Goal: Information Seeking & Learning: Check status

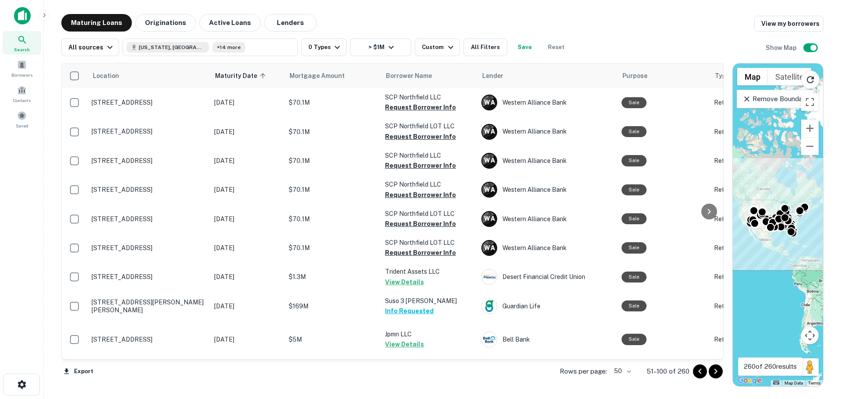
scroll to position [919, 0]
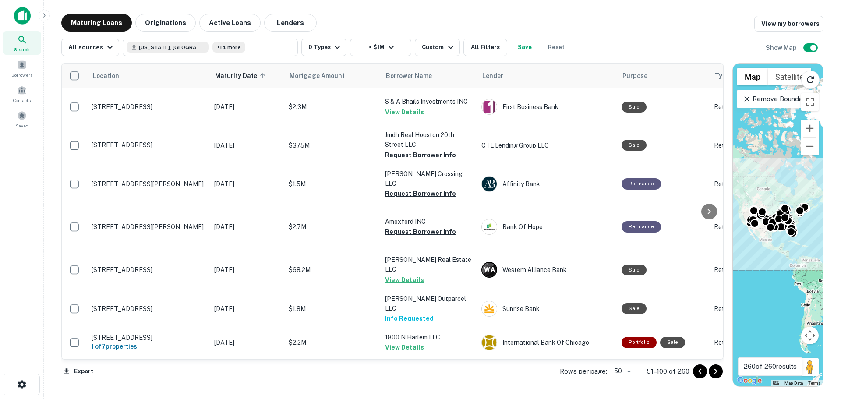
drag, startPoint x: 419, startPoint y: 253, endPoint x: 406, endPoint y: 294, distance: 43.1
click at [419, 55] on button "Request Borrower Info" at bounding box center [420, 49] width 71 height 11
click at [408, 84] on button "Request Borrower Info" at bounding box center [420, 78] width 71 height 11
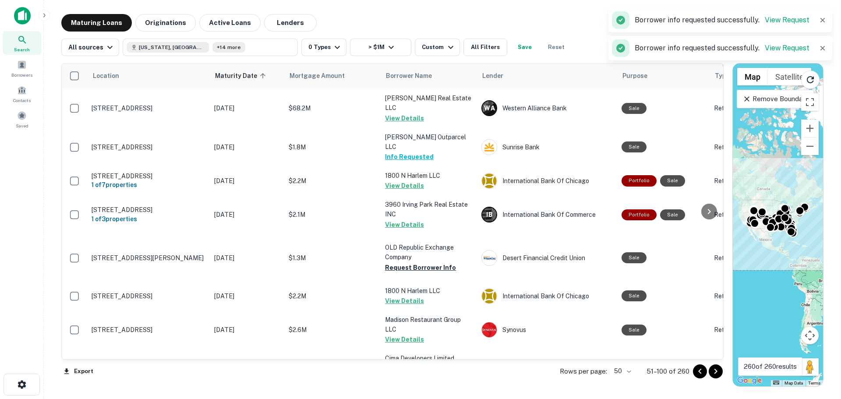
scroll to position [1095, 0]
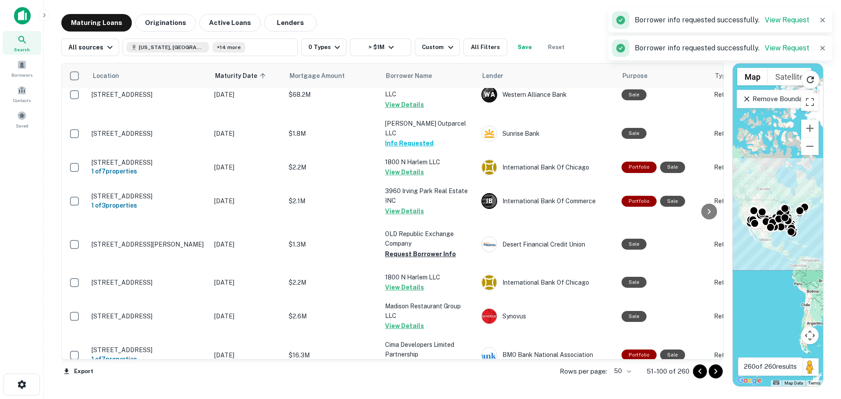
click at [416, 24] on button "Request Borrower Info" at bounding box center [420, 18] width 71 height 11
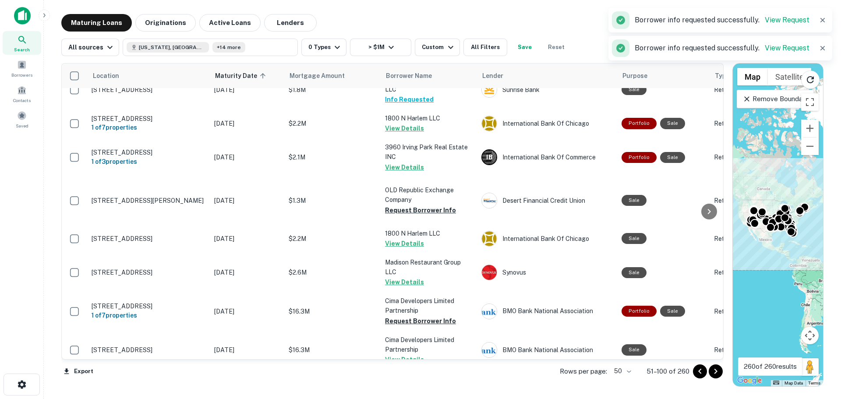
click at [422, 18] on button "Request Borrower Info" at bounding box center [420, 12] width 71 height 11
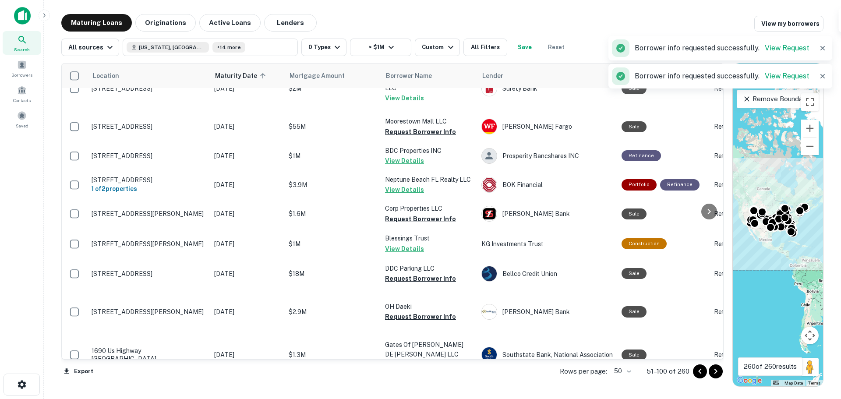
scroll to position [1445, 0]
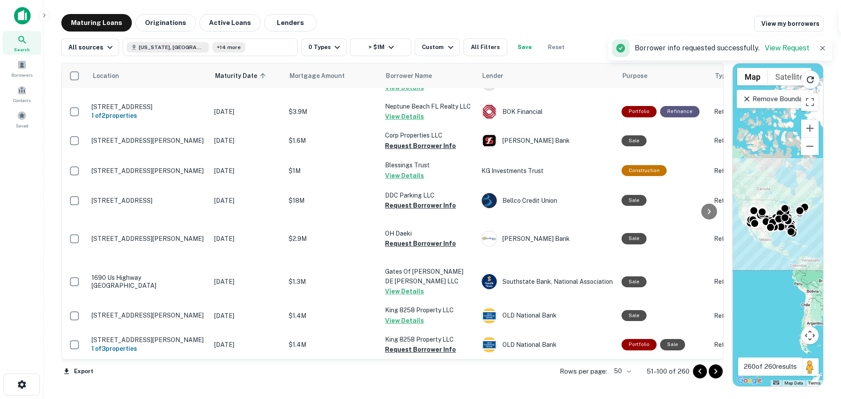
scroll to position [1620, 0]
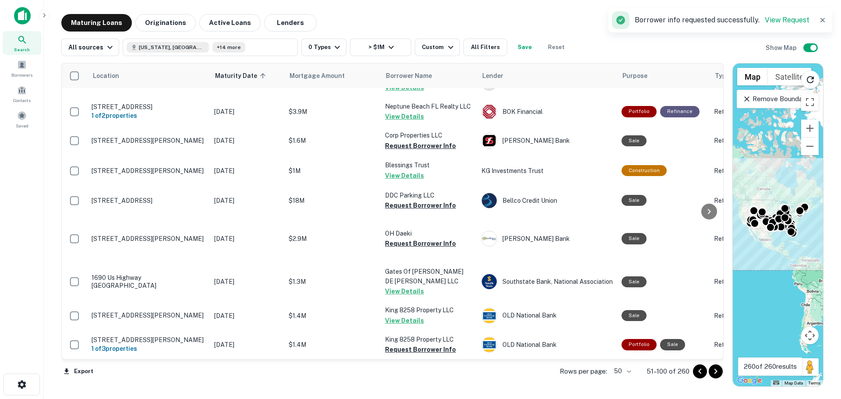
click at [436, 64] on button "Request Borrower Info" at bounding box center [420, 58] width 71 height 11
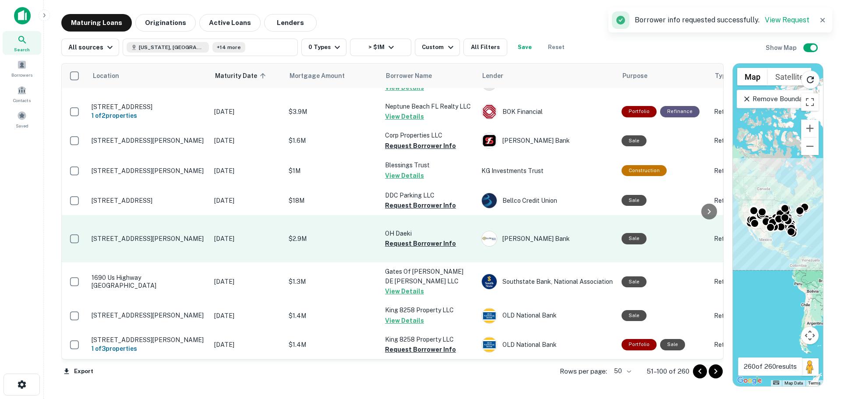
scroll to position [1883, 0]
click at [434, 239] on button "Request Borrower Info" at bounding box center [420, 243] width 71 height 11
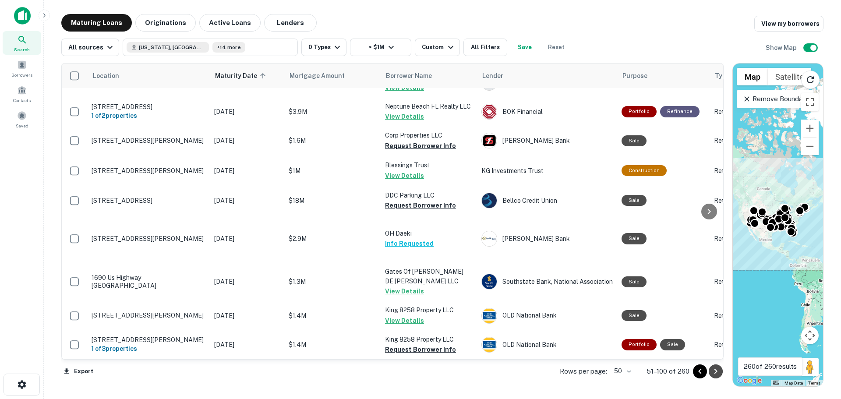
click at [712, 372] on icon "Go to next page" at bounding box center [715, 371] width 11 height 11
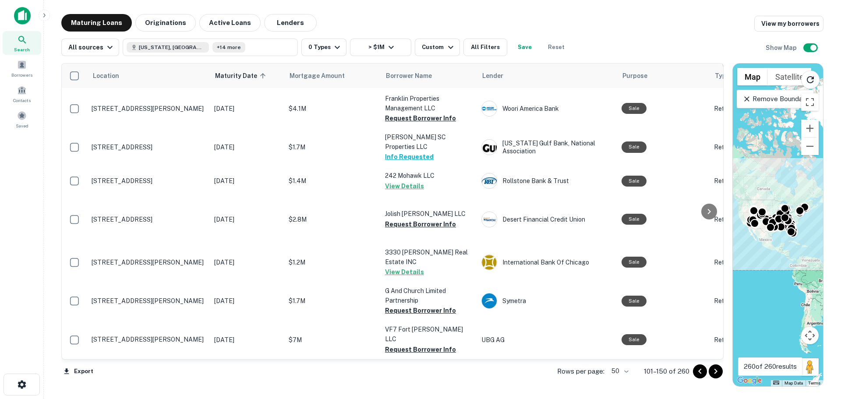
scroll to position [1878, 0]
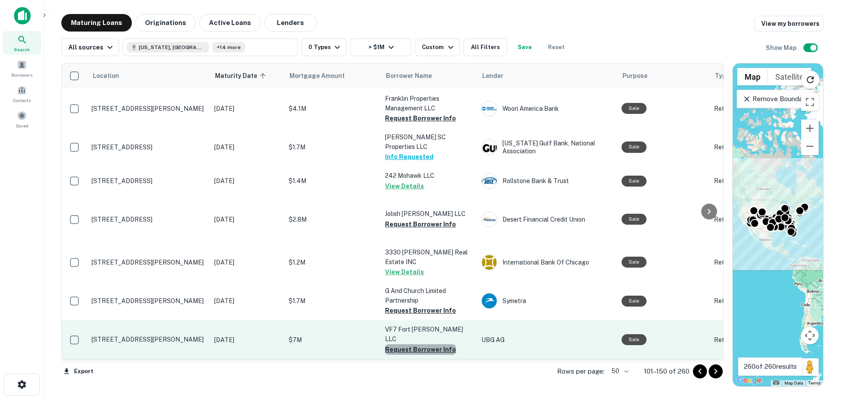
click at [426, 344] on button "Request Borrower Info" at bounding box center [420, 349] width 71 height 11
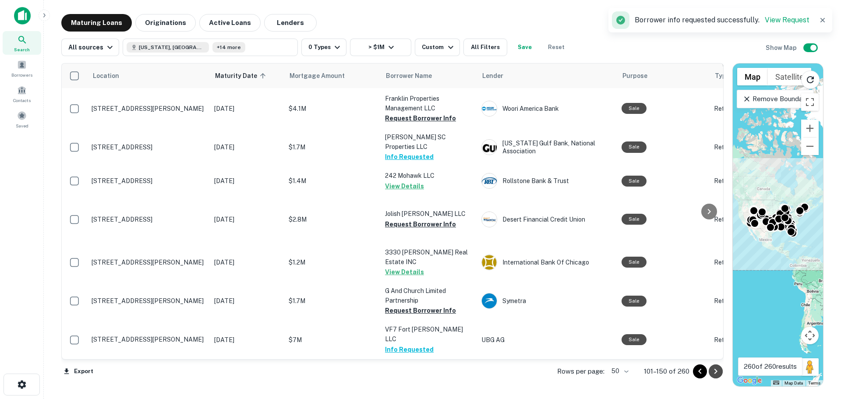
click at [718, 373] on icon "Go to next page" at bounding box center [715, 371] width 11 height 11
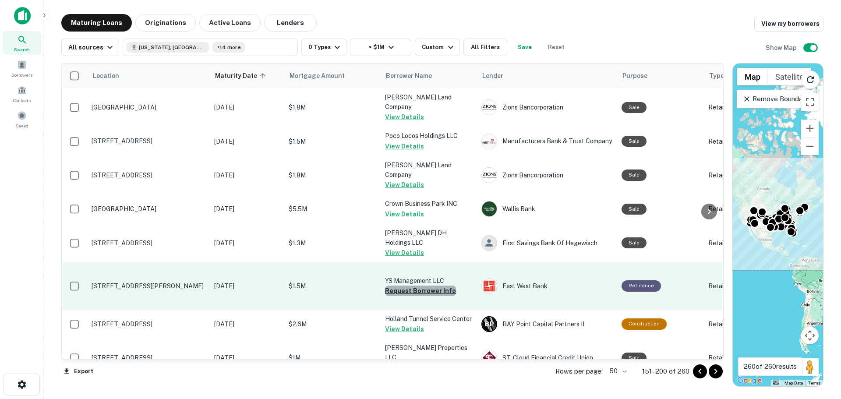
click at [421, 296] on button "Request Borrower Info" at bounding box center [420, 290] width 71 height 11
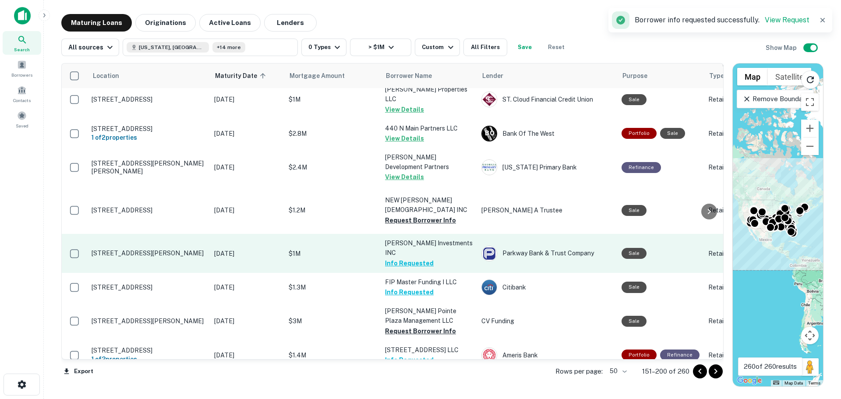
scroll to position [350, 0]
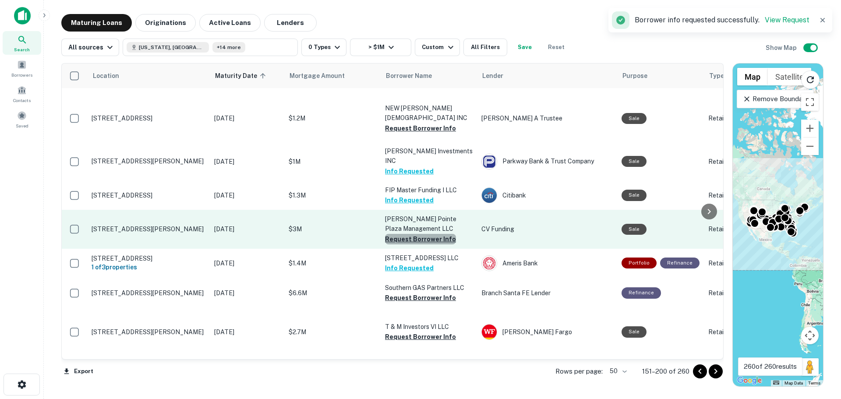
click at [425, 244] on button "Request Borrower Info" at bounding box center [420, 239] width 71 height 11
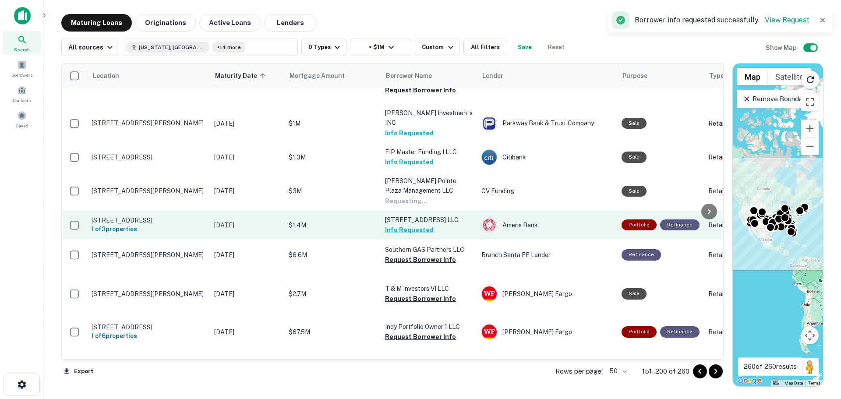
scroll to position [438, 0]
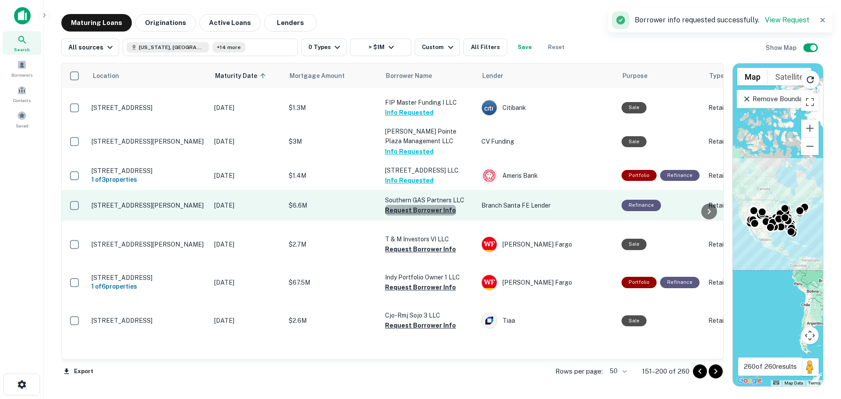
click at [425, 215] on button "Request Borrower Info" at bounding box center [420, 210] width 71 height 11
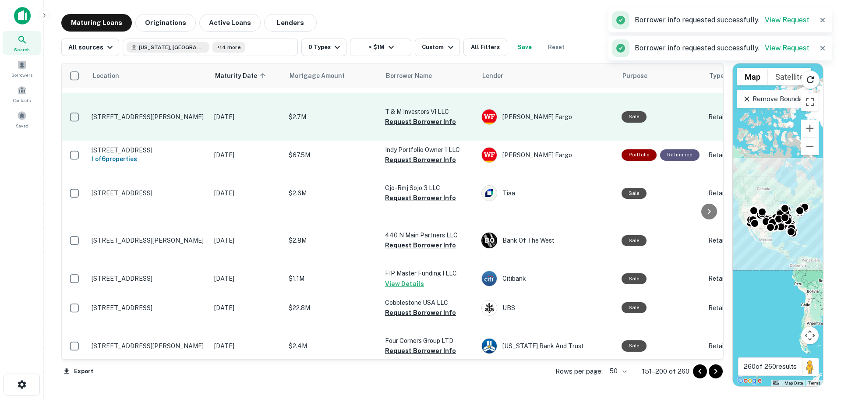
scroll to position [569, 0]
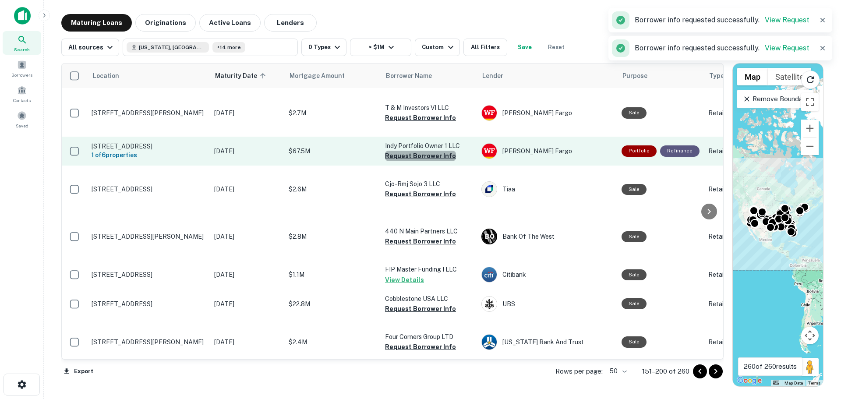
click at [424, 161] on button "Request Borrower Info" at bounding box center [420, 156] width 71 height 11
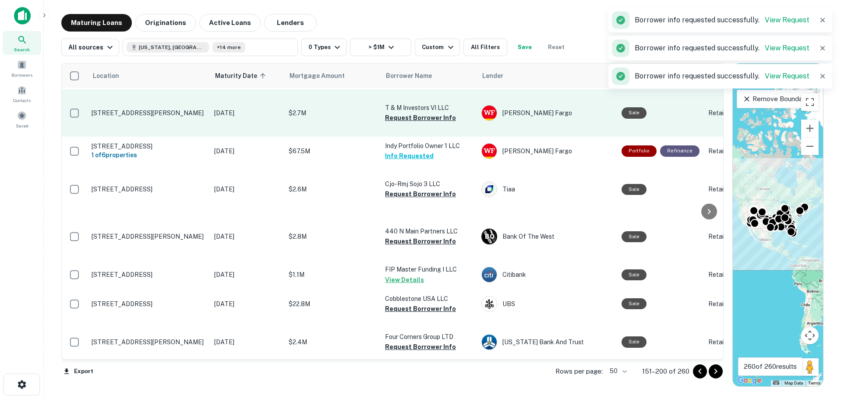
click at [427, 137] on td "T & M Investors VI LLC Request Borrower Info" at bounding box center [428, 112] width 96 height 47
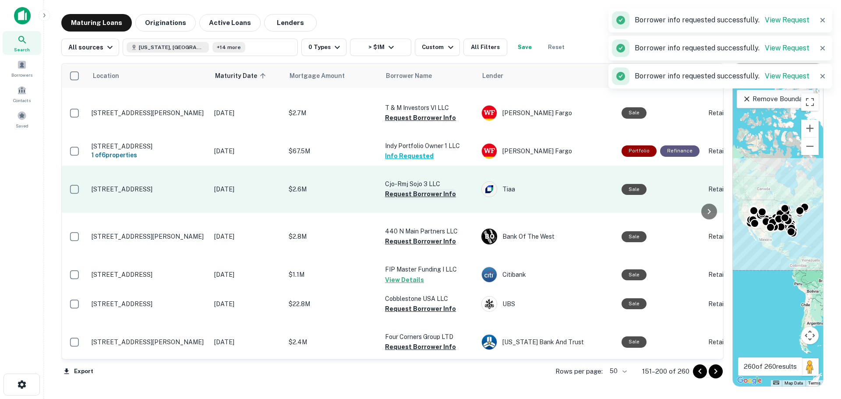
click at [422, 199] on button "Request Borrower Info" at bounding box center [420, 194] width 71 height 11
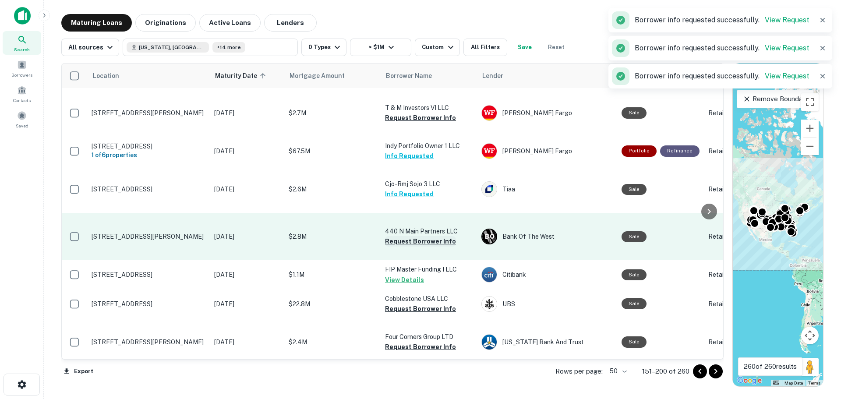
click at [417, 246] on button "Request Borrower Info" at bounding box center [420, 241] width 71 height 11
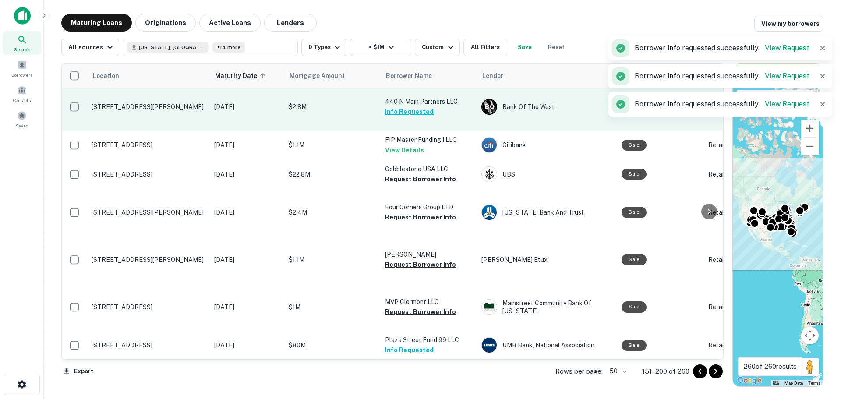
scroll to position [700, 0]
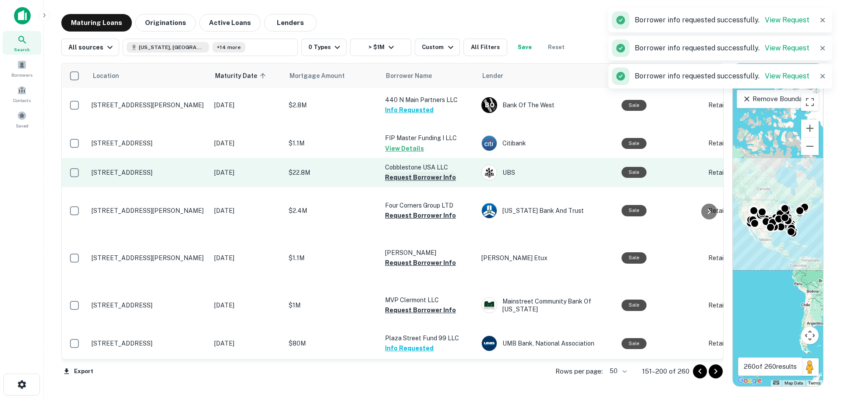
click at [422, 183] on button "Request Borrower Info" at bounding box center [420, 177] width 71 height 11
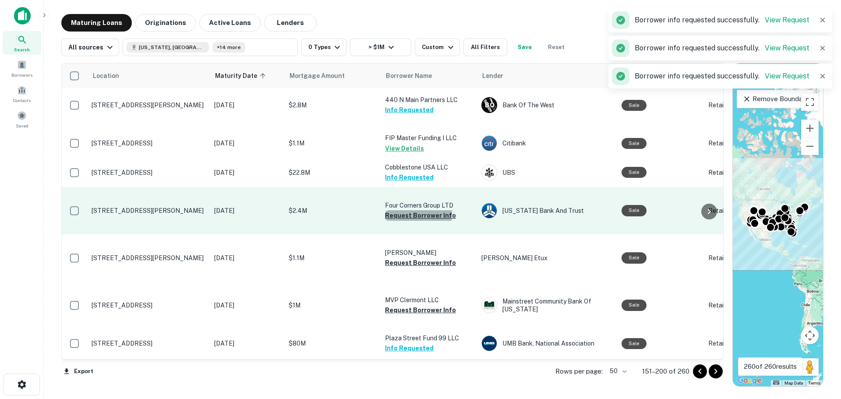
click at [416, 221] on button "Request Borrower Info" at bounding box center [420, 215] width 71 height 11
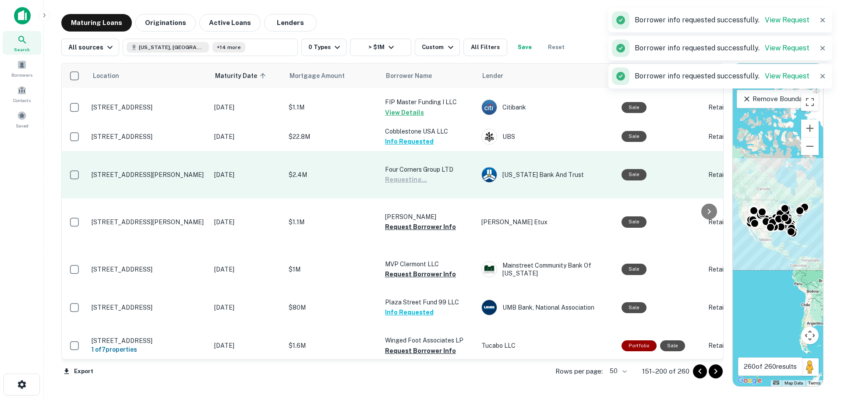
scroll to position [788, 0]
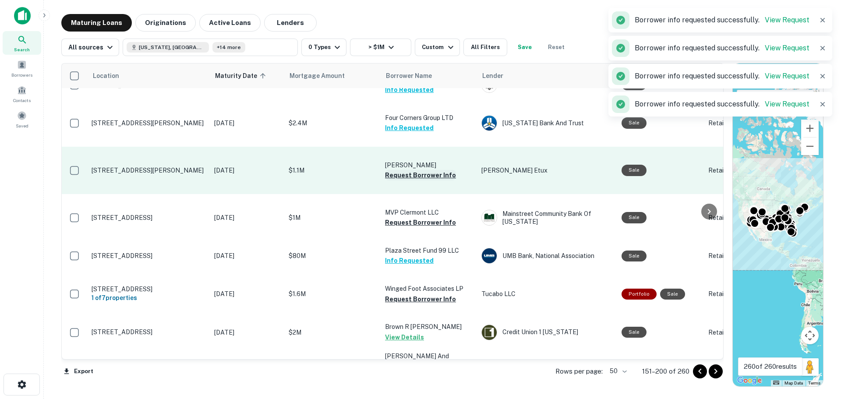
click at [423, 180] on button "Request Borrower Info" at bounding box center [420, 175] width 71 height 11
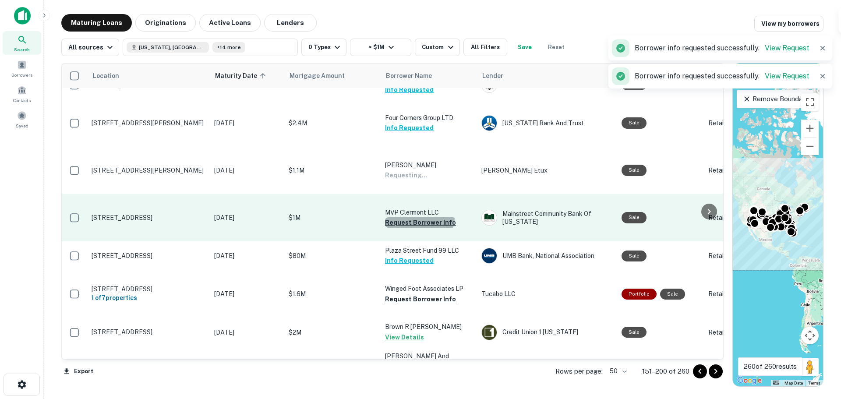
click at [419, 228] on button "Request Borrower Info" at bounding box center [420, 222] width 71 height 11
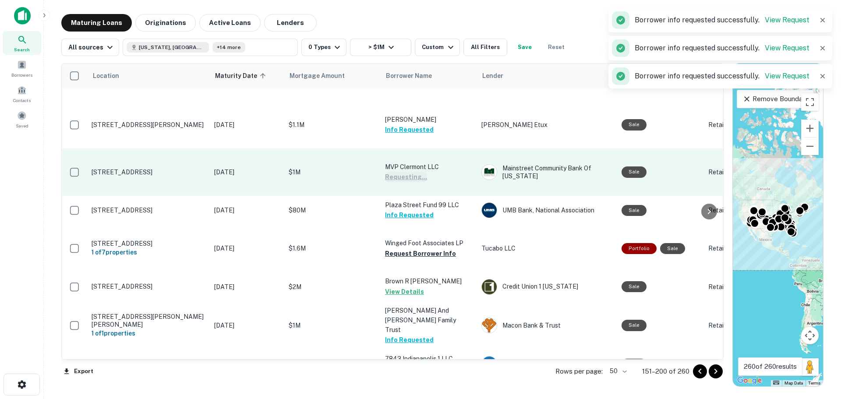
scroll to position [919, 0]
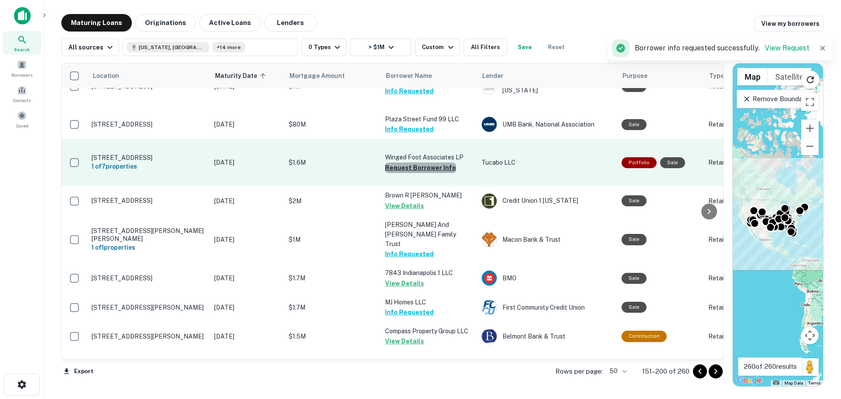
click at [425, 173] on button "Request Borrower Info" at bounding box center [420, 167] width 71 height 11
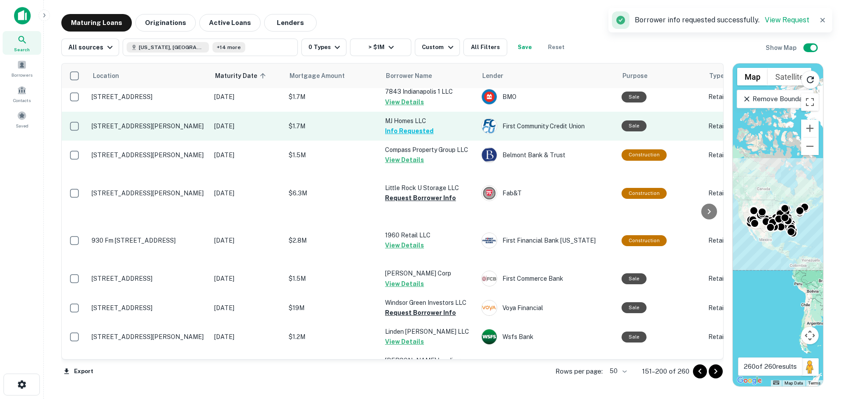
scroll to position [1182, 0]
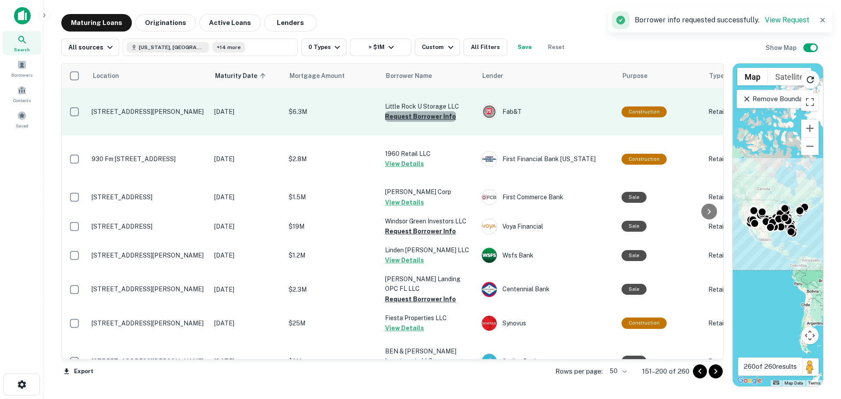
click at [428, 122] on button "Request Borrower Info" at bounding box center [420, 116] width 71 height 11
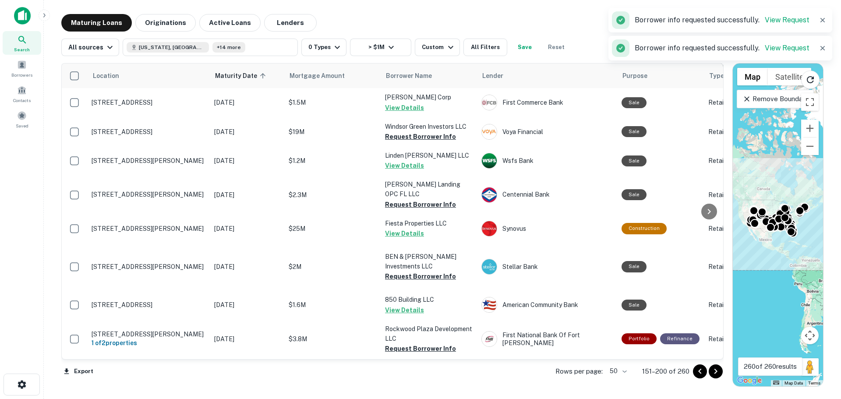
scroll to position [1313, 0]
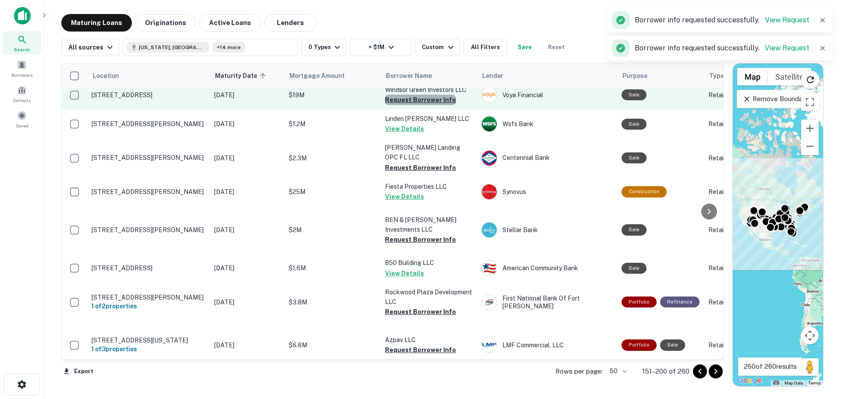
click at [427, 105] on button "Request Borrower Info" at bounding box center [420, 100] width 71 height 11
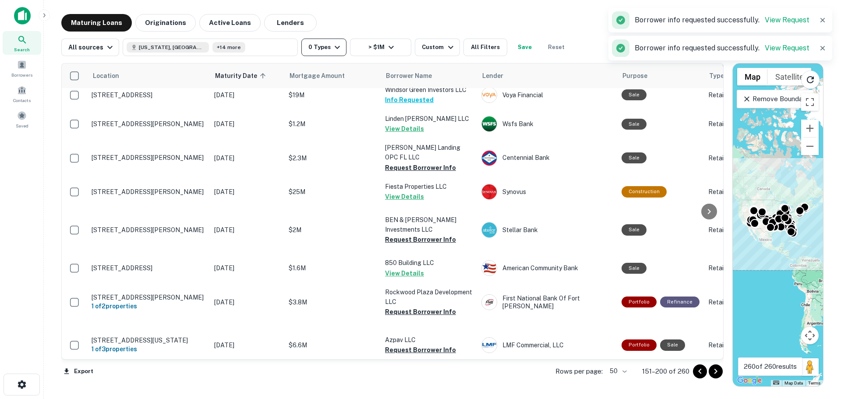
click at [324, 49] on button "0 Types" at bounding box center [323, 48] width 45 height 18
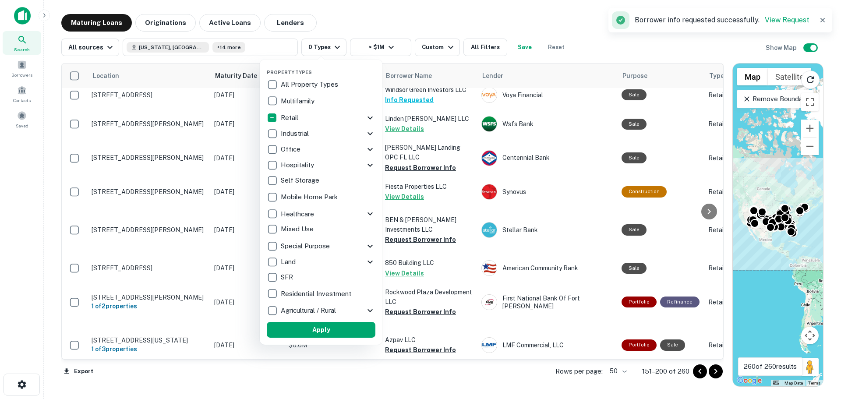
click at [334, 16] on div at bounding box center [420, 199] width 841 height 399
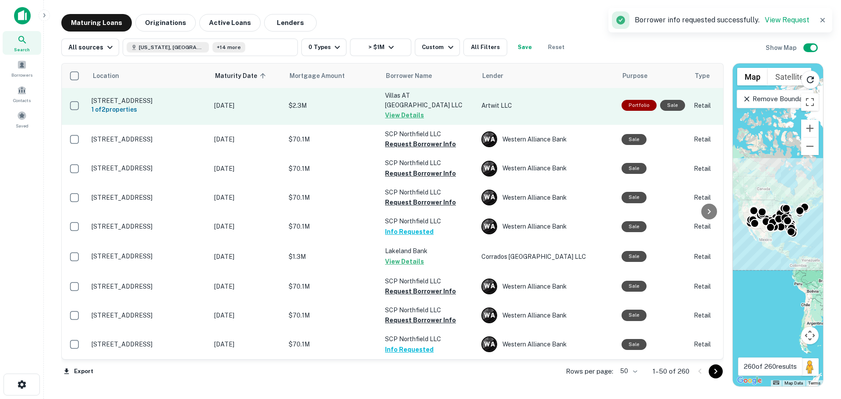
scroll to position [1833, 0]
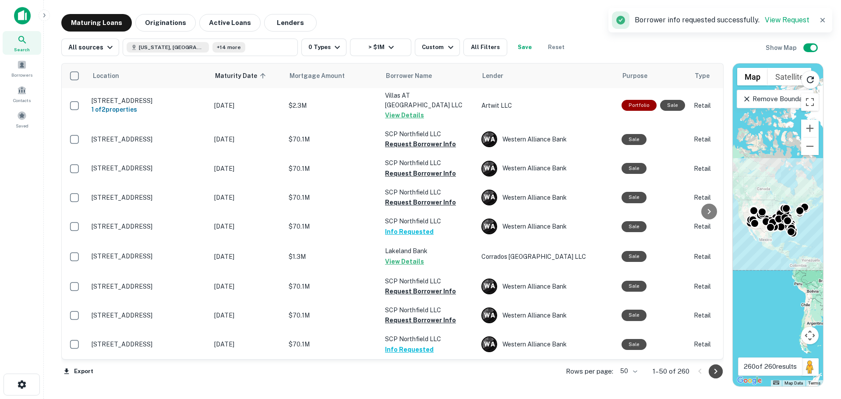
click at [716, 372] on icon "Go to next page" at bounding box center [715, 371] width 11 height 11
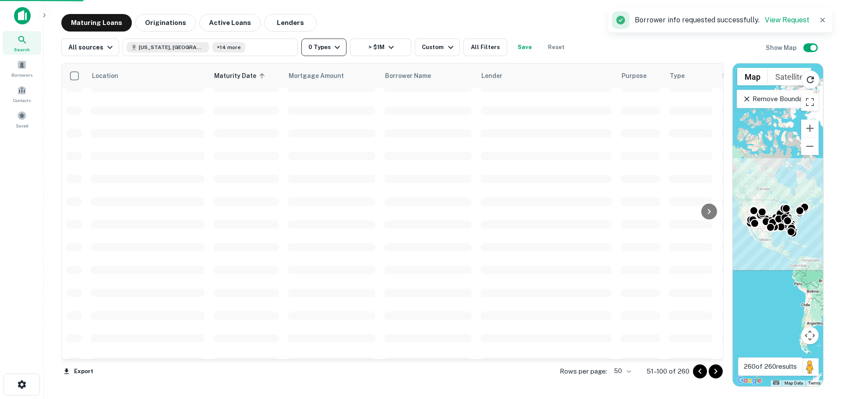
click at [336, 48] on icon "button" at bounding box center [337, 47] width 11 height 11
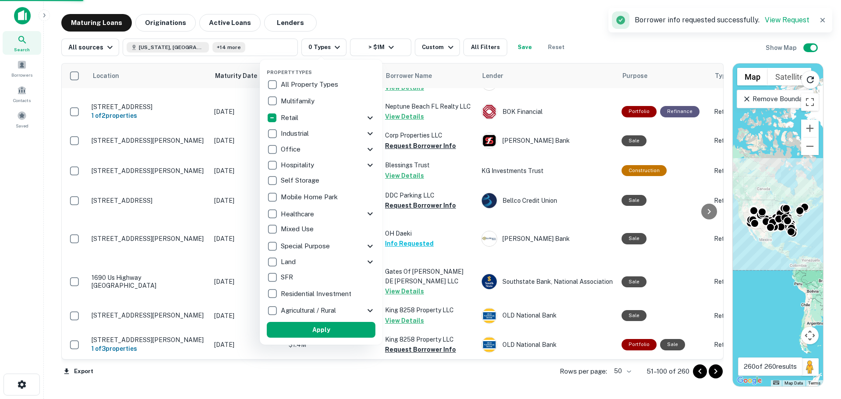
click at [431, 18] on div at bounding box center [420, 199] width 841 height 399
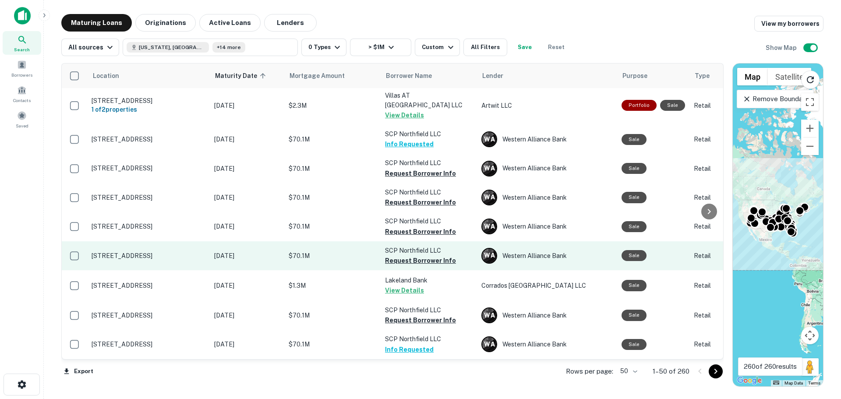
scroll to position [1833, 0]
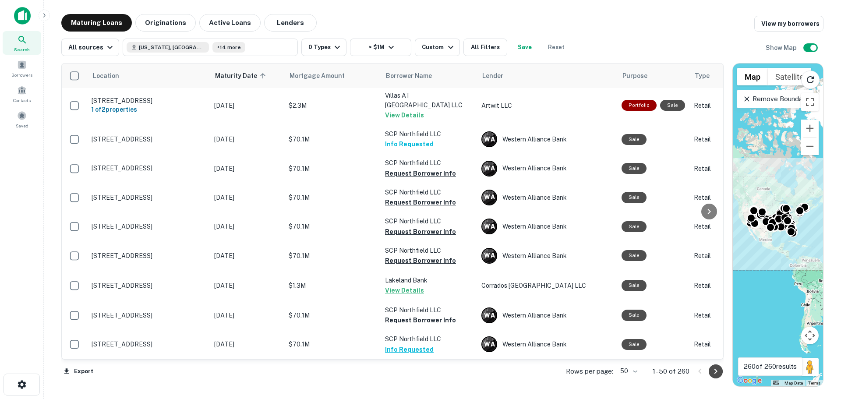
click at [721, 373] on button "Go to next page" at bounding box center [715, 371] width 14 height 14
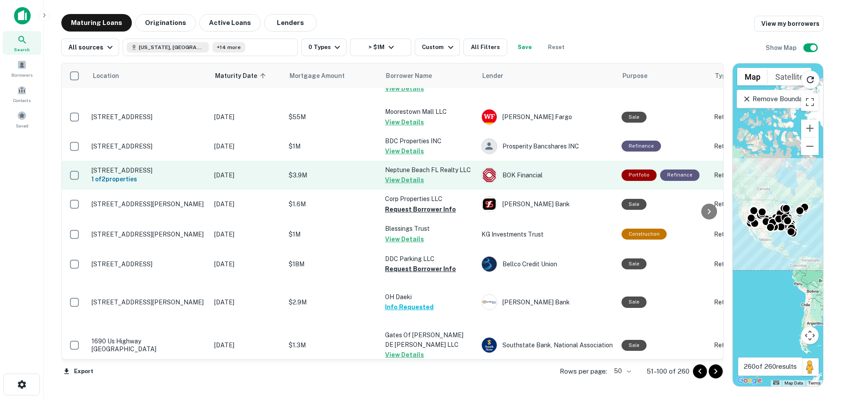
scroll to position [1369, 0]
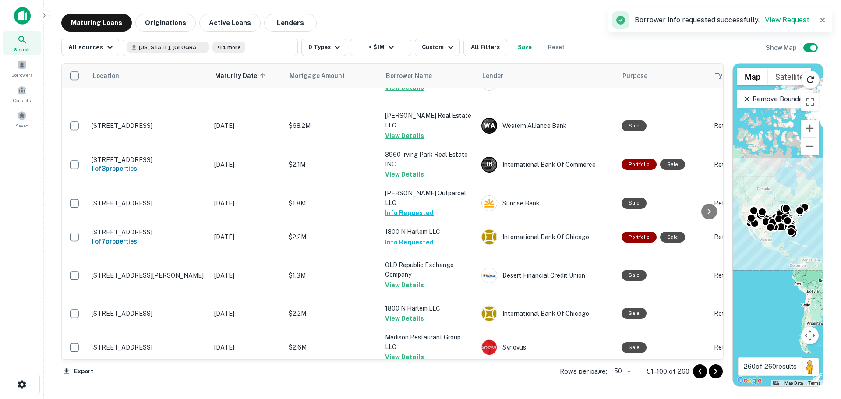
scroll to position [975, 0]
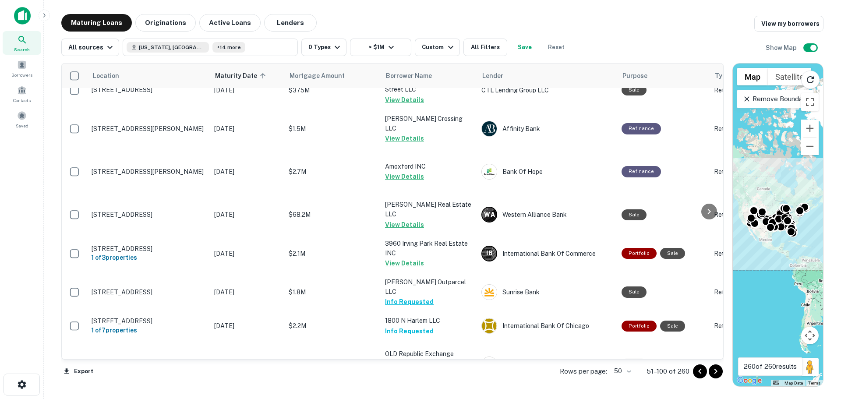
click at [436, 37] on button "Request Borrower Info" at bounding box center [420, 32] width 71 height 11
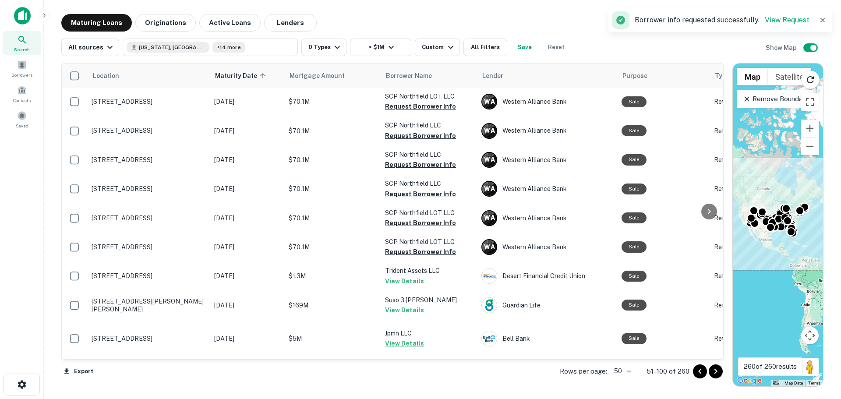
scroll to position [0, 0]
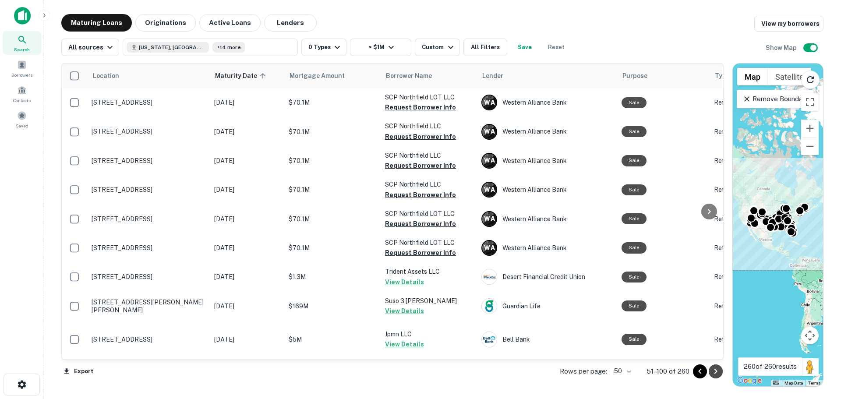
click at [711, 372] on icon "Go to next page" at bounding box center [715, 371] width 11 height 11
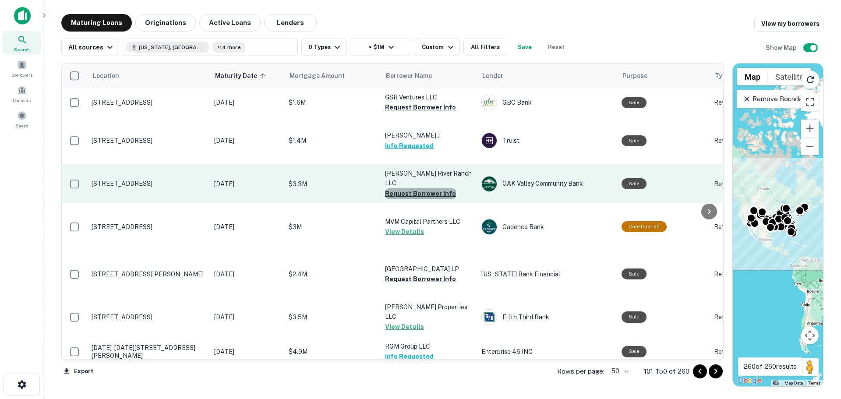
click at [433, 199] on button "Request Borrower Info" at bounding box center [420, 193] width 71 height 11
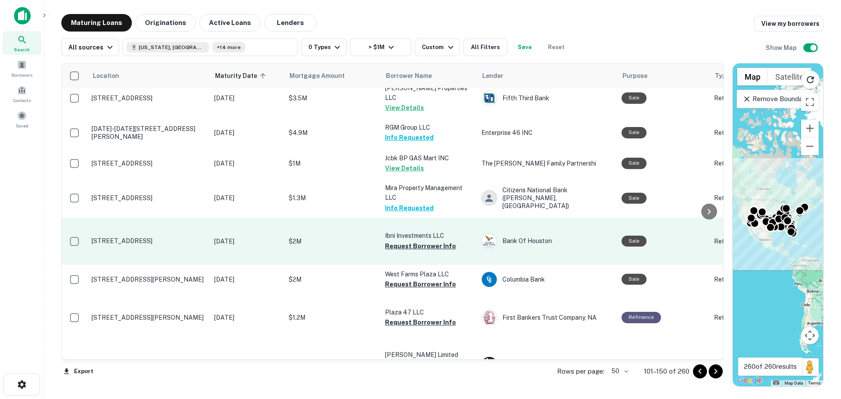
scroll to position [263, 0]
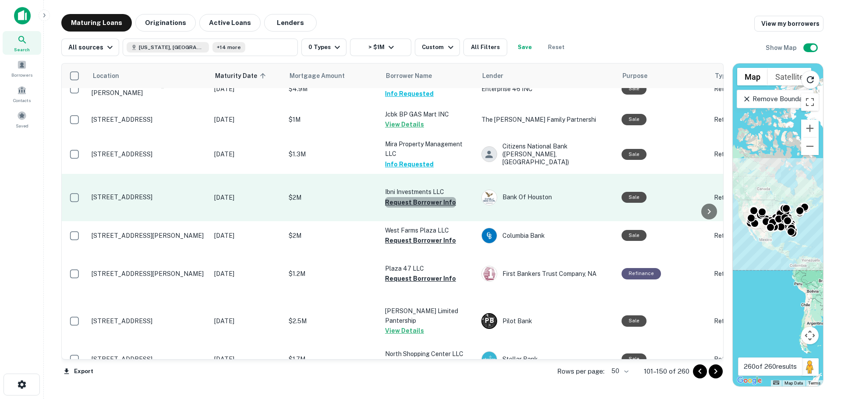
click at [427, 208] on button "Request Borrower Info" at bounding box center [420, 202] width 71 height 11
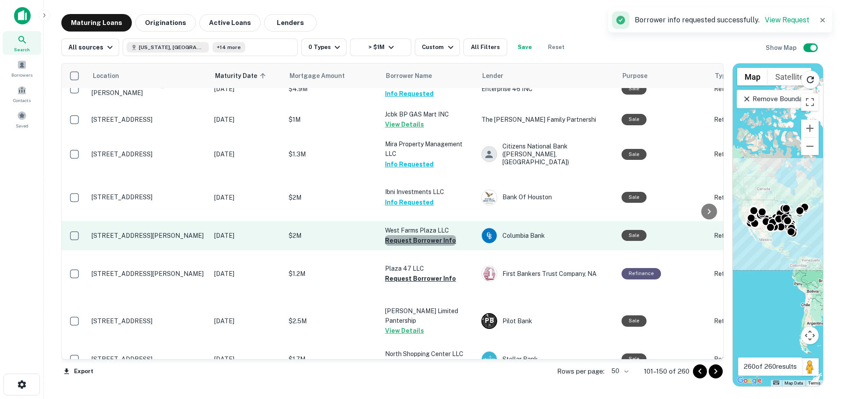
click at [422, 246] on button "Request Borrower Info" at bounding box center [420, 240] width 71 height 11
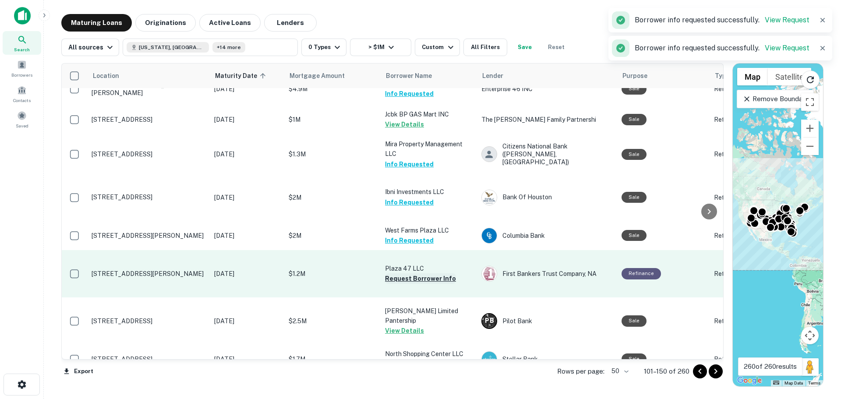
click at [423, 284] on button "Request Borrower Info" at bounding box center [420, 278] width 71 height 11
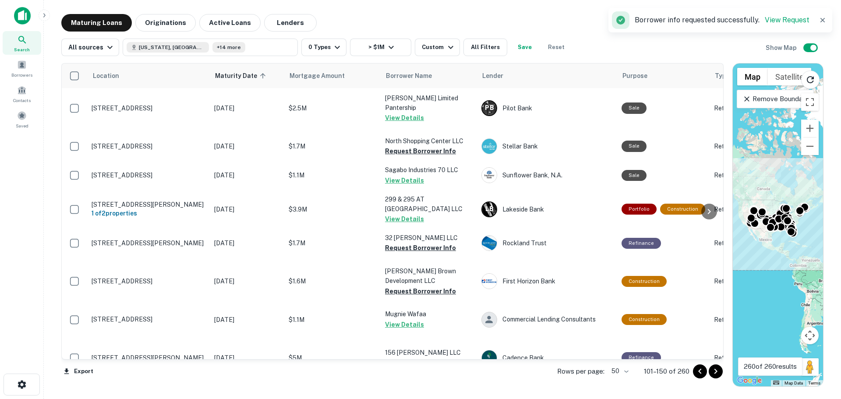
scroll to position [482, 0]
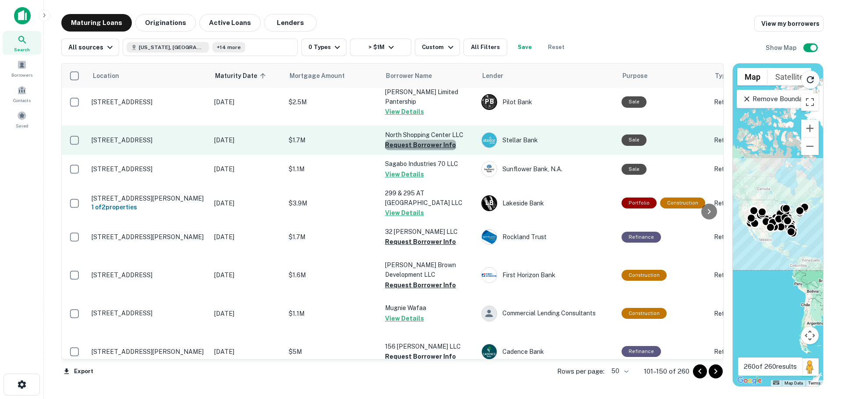
click at [432, 150] on button "Request Borrower Info" at bounding box center [420, 145] width 71 height 11
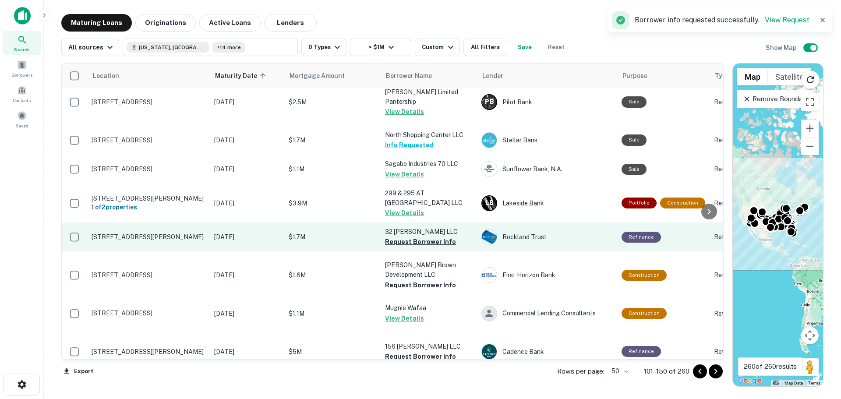
click at [421, 251] on td "32 Howland RD LLC Request Borrower Info" at bounding box center [428, 236] width 96 height 29
click at [421, 247] on button "Request Borrower Info" at bounding box center [420, 241] width 71 height 11
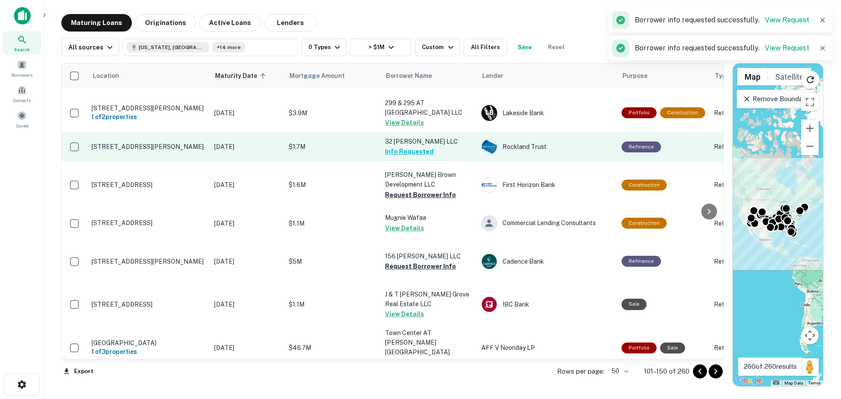
scroll to position [613, 0]
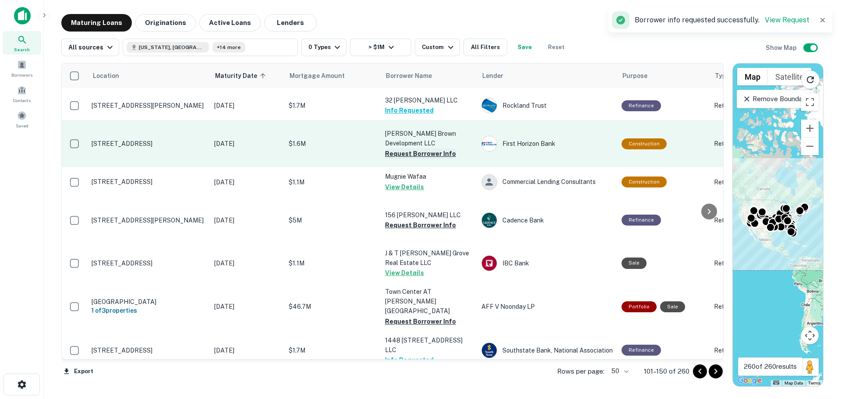
click at [423, 159] on button "Request Borrower Info" at bounding box center [420, 153] width 71 height 11
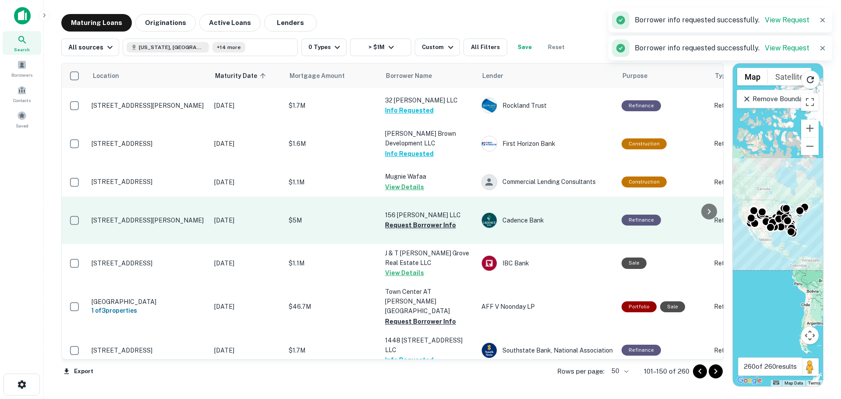
click at [415, 230] on button "Request Borrower Info" at bounding box center [420, 225] width 71 height 11
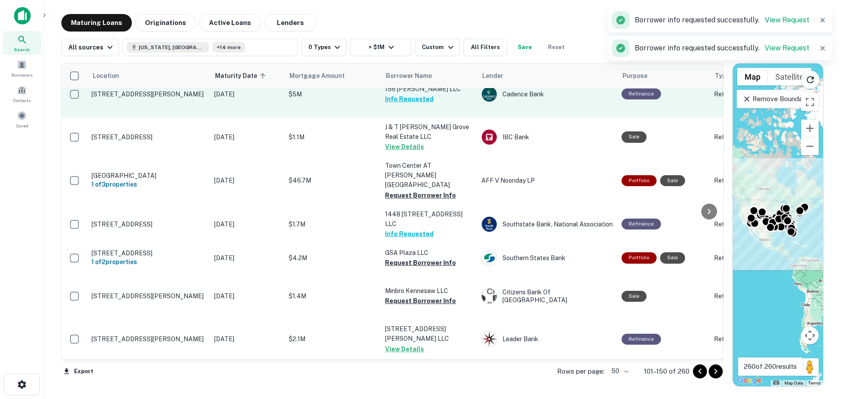
scroll to position [744, 0]
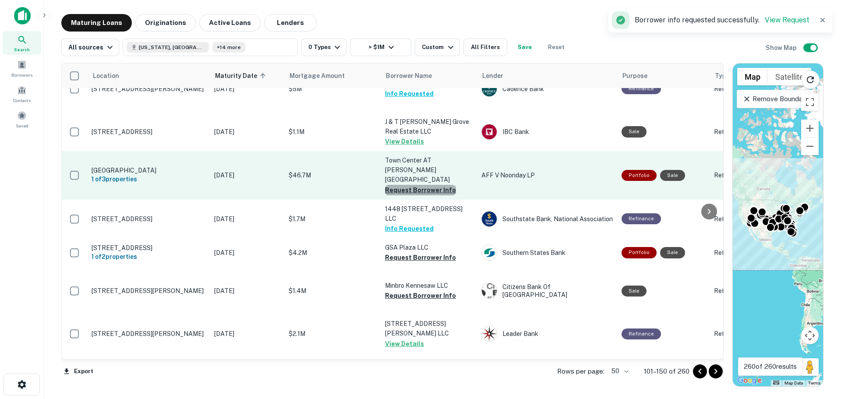
click at [434, 195] on button "Request Borrower Info" at bounding box center [420, 190] width 71 height 11
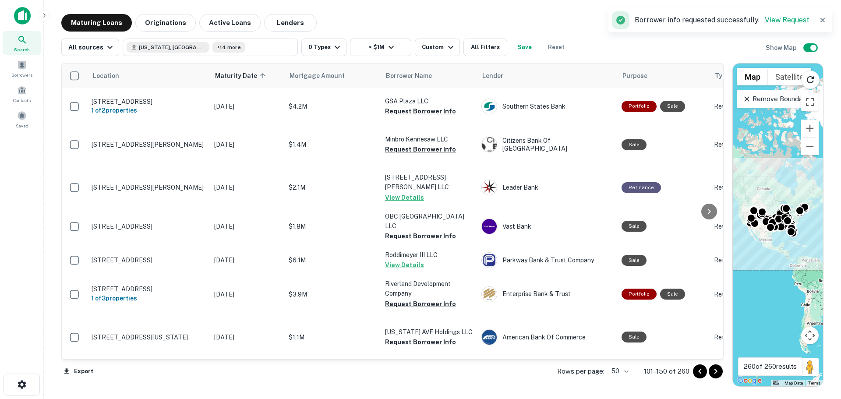
scroll to position [919, 0]
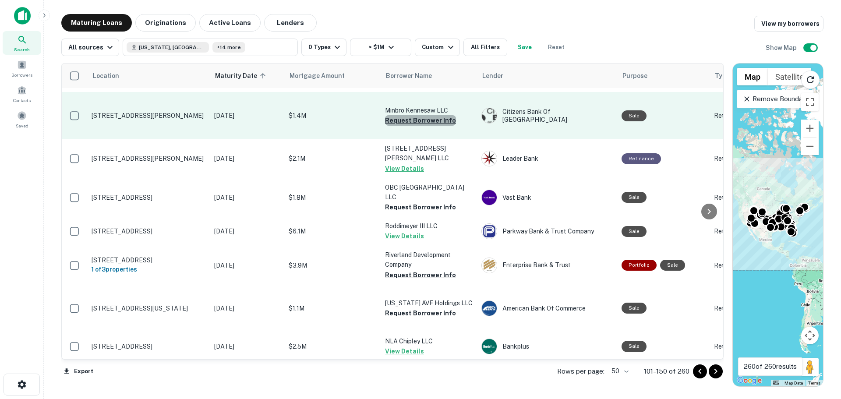
click at [446, 126] on button "Request Borrower Info" at bounding box center [420, 120] width 71 height 11
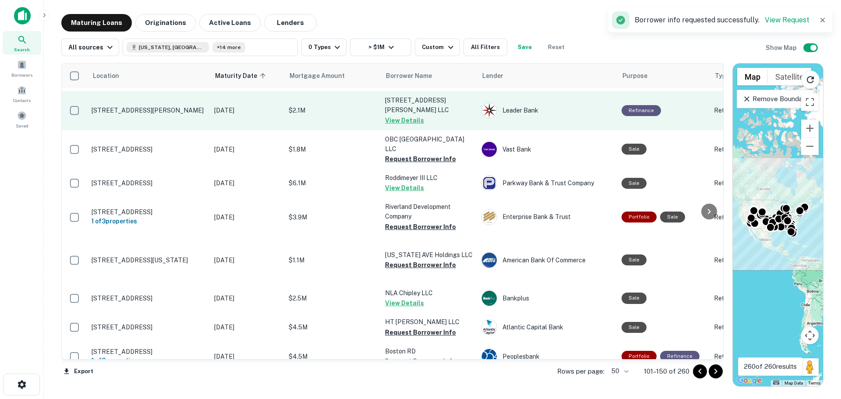
scroll to position [1051, 0]
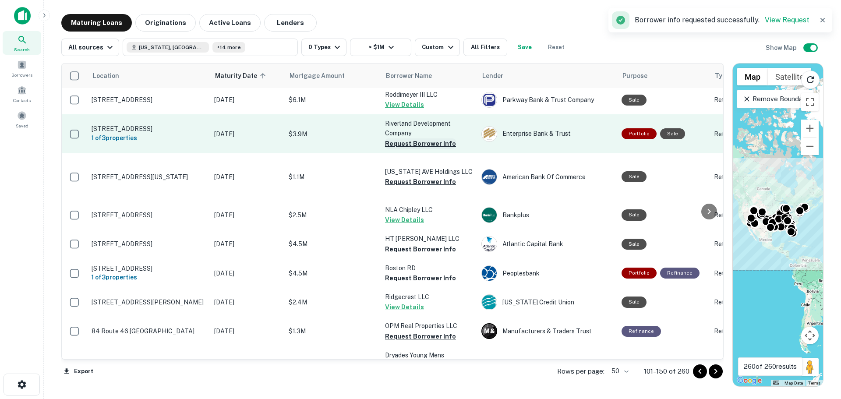
click at [440, 149] on button "Request Borrower Info" at bounding box center [420, 143] width 71 height 11
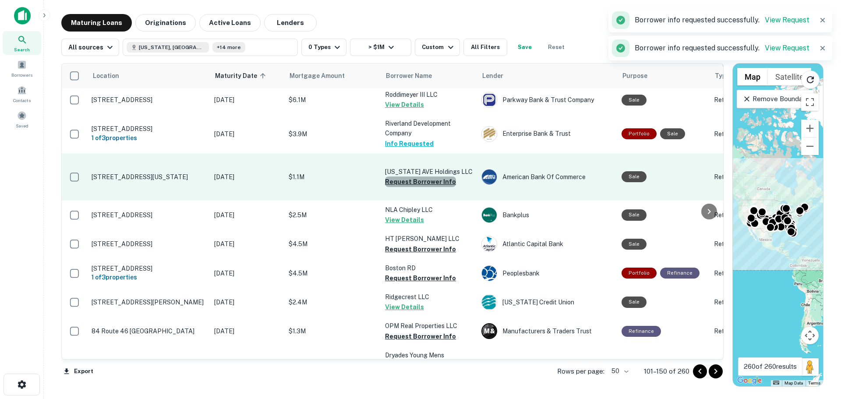
click at [424, 187] on button "Request Borrower Info" at bounding box center [420, 181] width 71 height 11
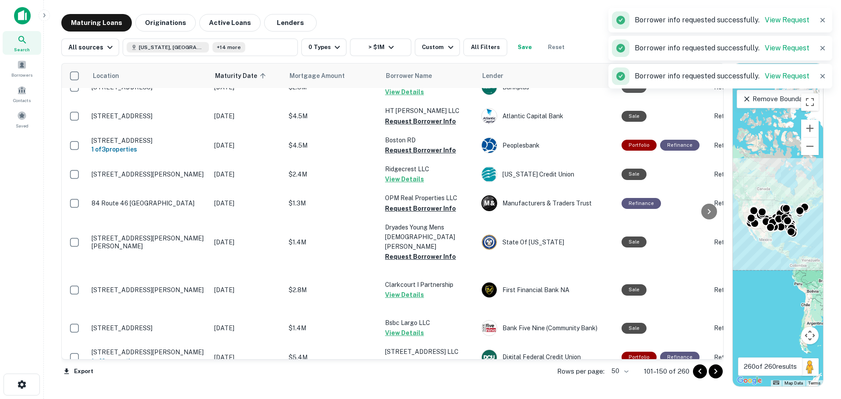
scroll to position [1182, 0]
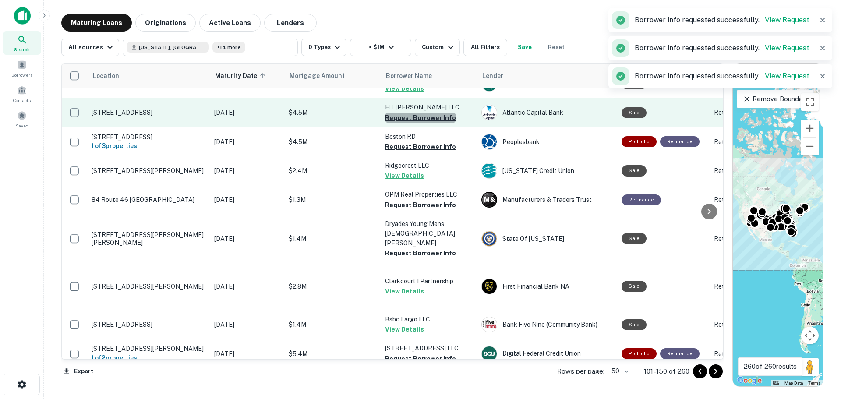
click at [426, 123] on button "Request Borrower Info" at bounding box center [420, 118] width 71 height 11
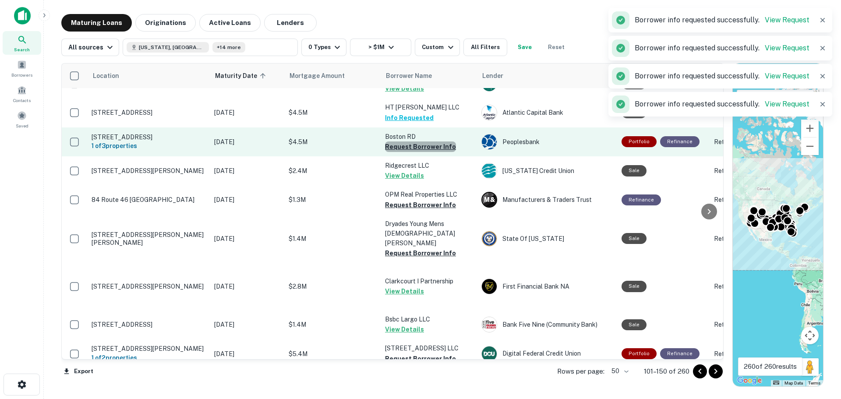
click at [424, 152] on button "Request Borrower Info" at bounding box center [420, 146] width 71 height 11
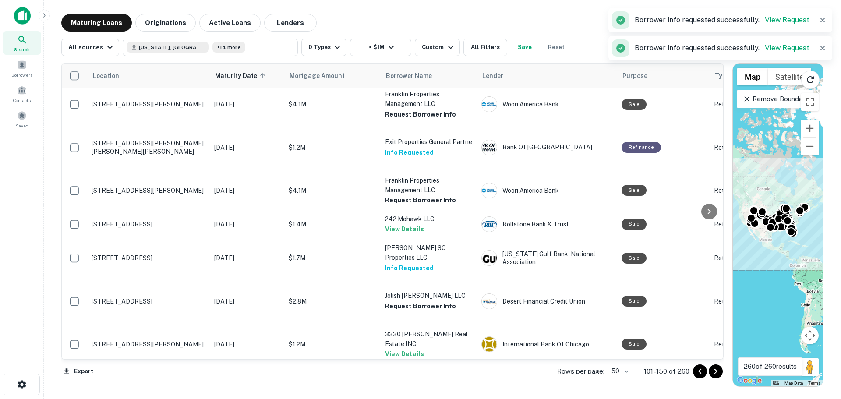
scroll to position [1532, 0]
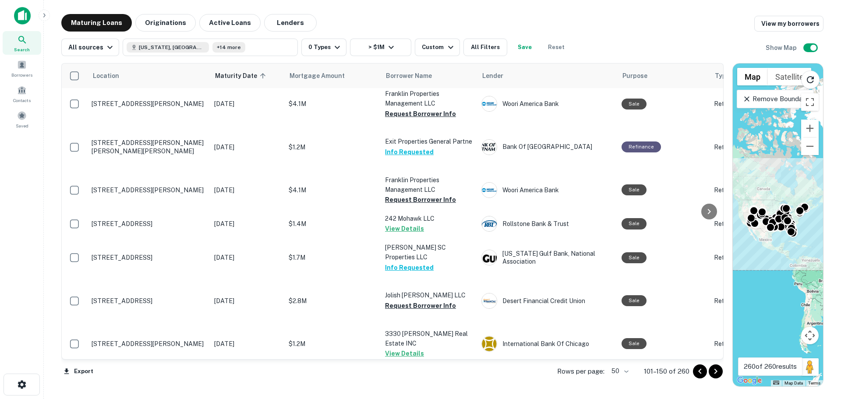
click at [434, 14] on button "Request Borrower Info" at bounding box center [420, 8] width 71 height 11
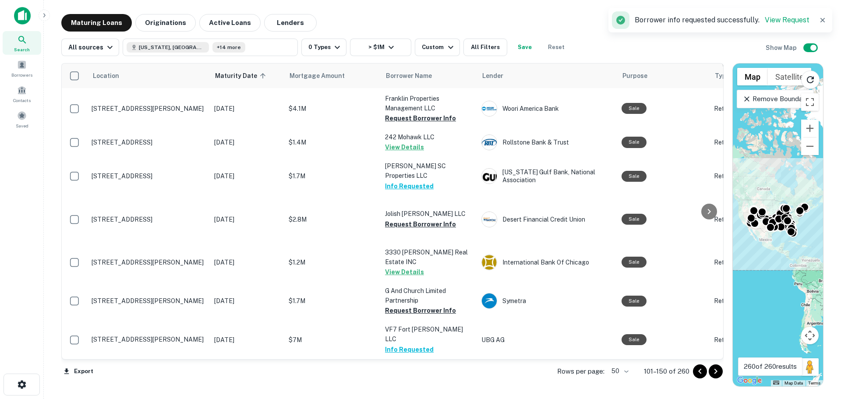
scroll to position [1751, 0]
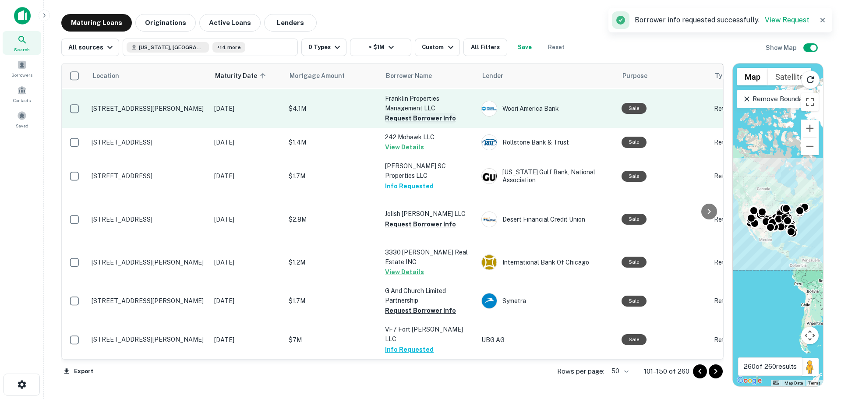
click at [433, 123] on button "Request Borrower Info" at bounding box center [420, 118] width 71 height 11
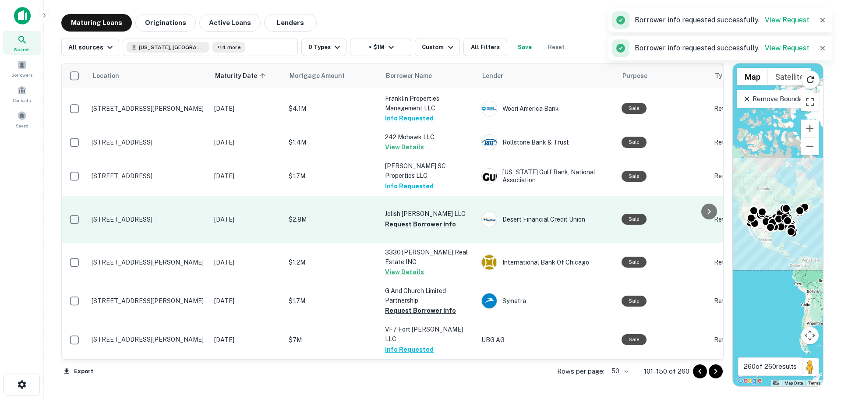
scroll to position [1878, 0]
click at [435, 219] on button "Request Borrower Info" at bounding box center [420, 224] width 71 height 11
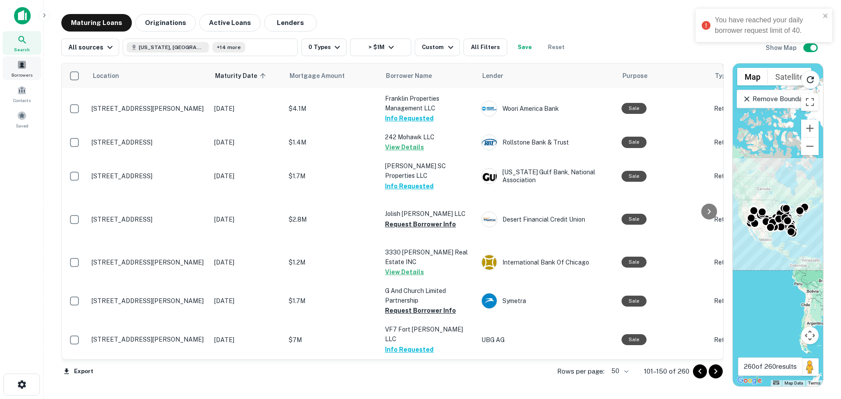
click at [25, 69] on span at bounding box center [22, 65] width 10 height 10
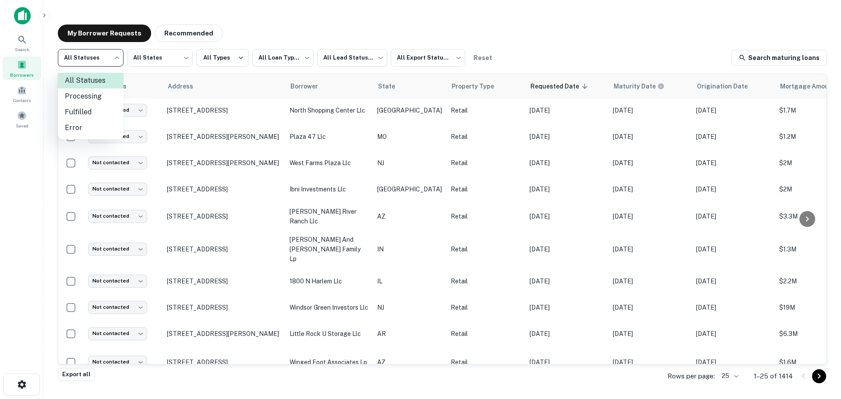
click at [96, 57] on body "**********" at bounding box center [420, 199] width 841 height 399
click at [91, 111] on li "Fulfilled" at bounding box center [91, 112] width 66 height 16
type input "*********"
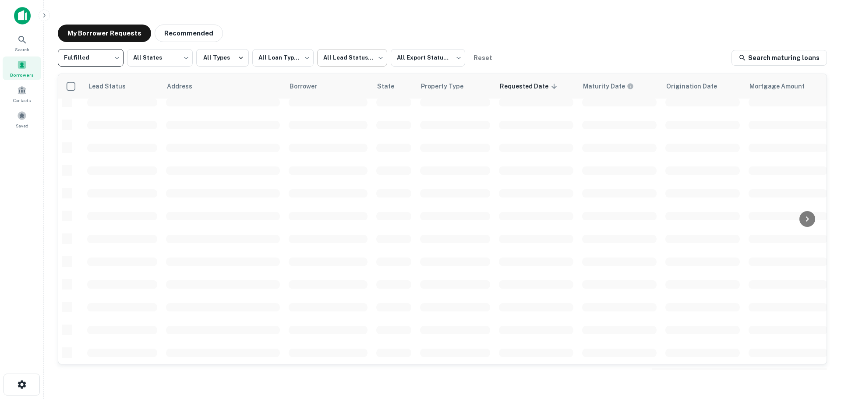
click at [342, 61] on body "**********" at bounding box center [420, 199] width 841 height 399
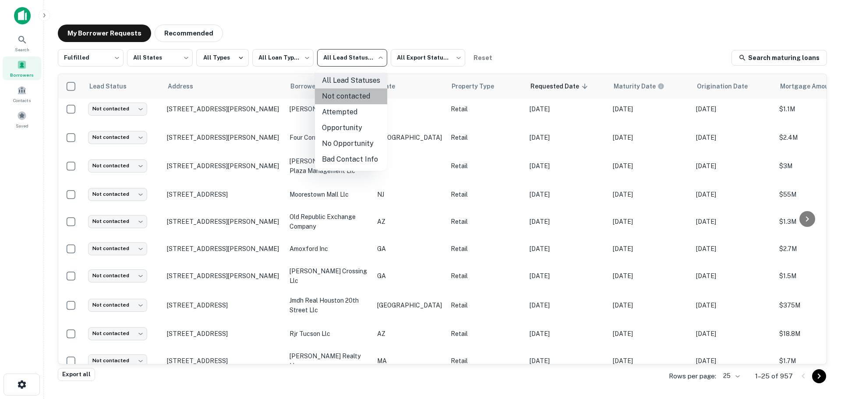
click at [349, 100] on li "Not contacted" at bounding box center [351, 96] width 72 height 16
type input "****"
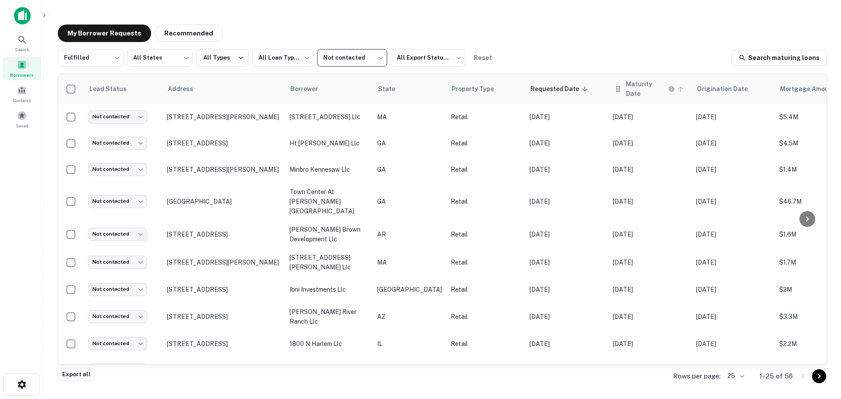
click at [678, 86] on icon at bounding box center [680, 88] width 5 height 5
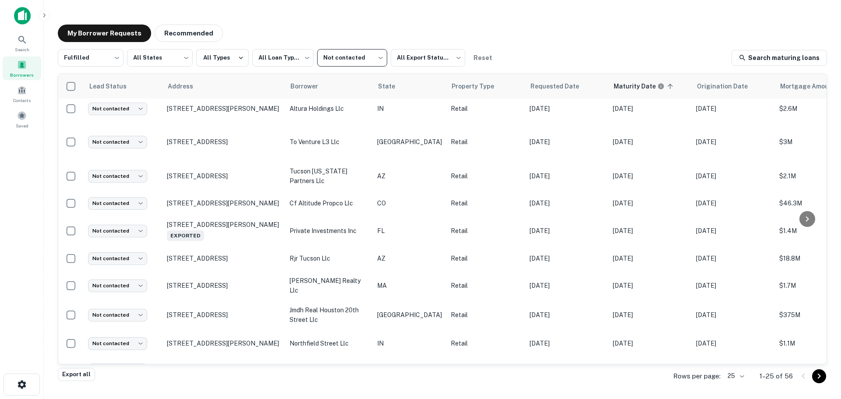
scroll to position [443, 0]
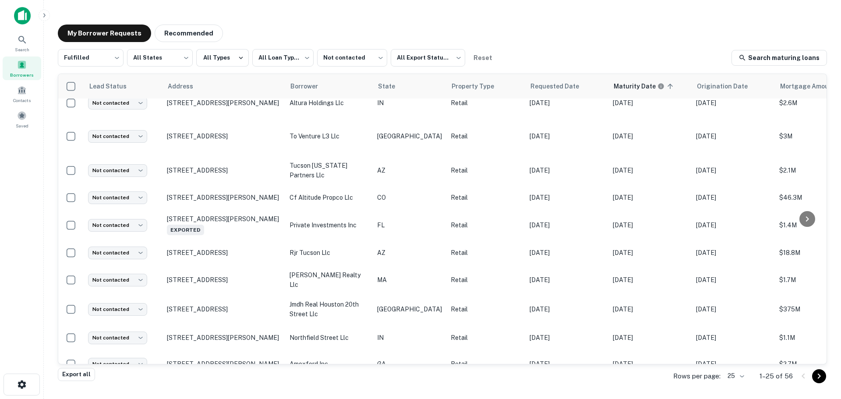
click at [824, 381] on div at bounding box center [811, 376] width 30 height 14
click at [743, 377] on body "**********" at bounding box center [420, 199] width 841 height 399
click at [740, 337] on li "100" at bounding box center [736, 333] width 30 height 16
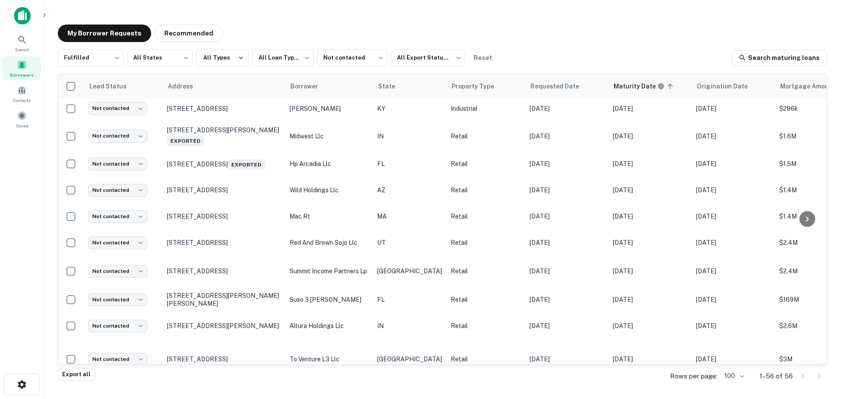
scroll to position [1, 0]
